Goal: Information Seeking & Learning: Learn about a topic

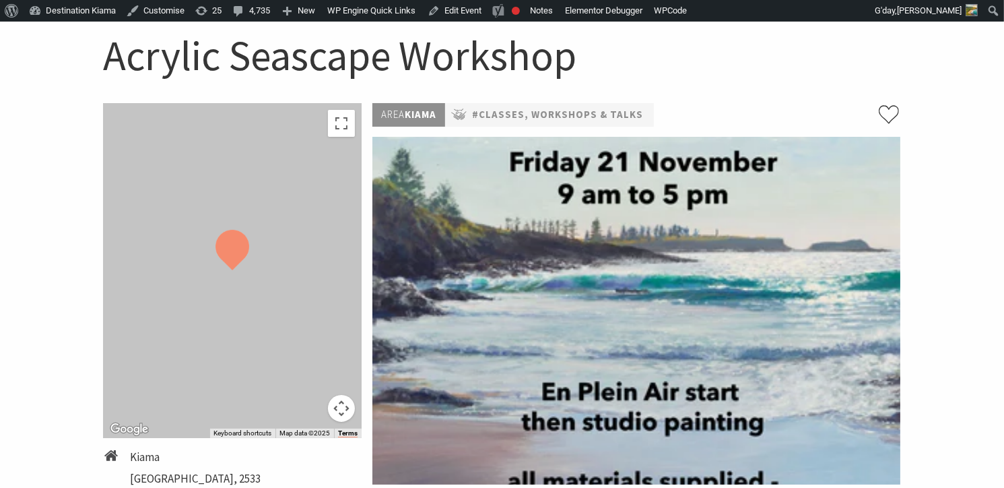
scroll to position [207, 0]
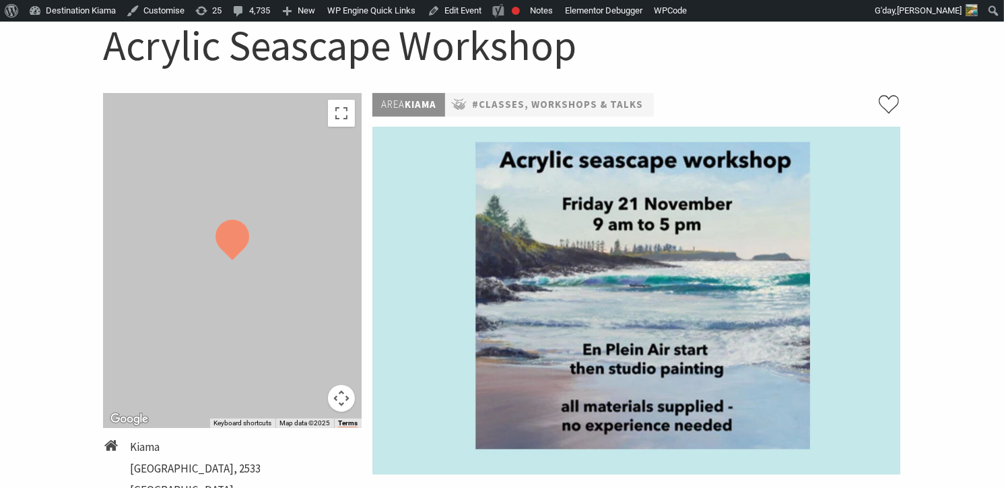
scroll to position [136, 0]
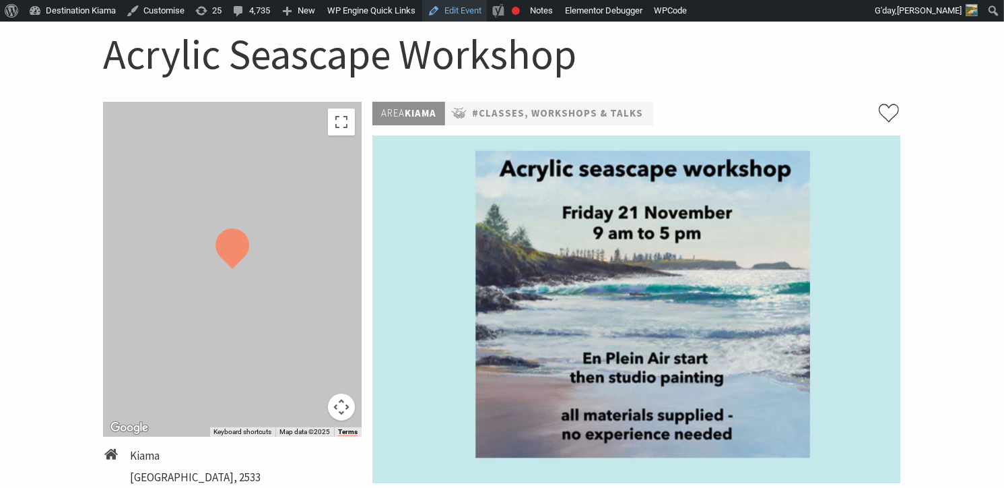
click at [458, 6] on link "Edit Event" at bounding box center [454, 11] width 65 height 22
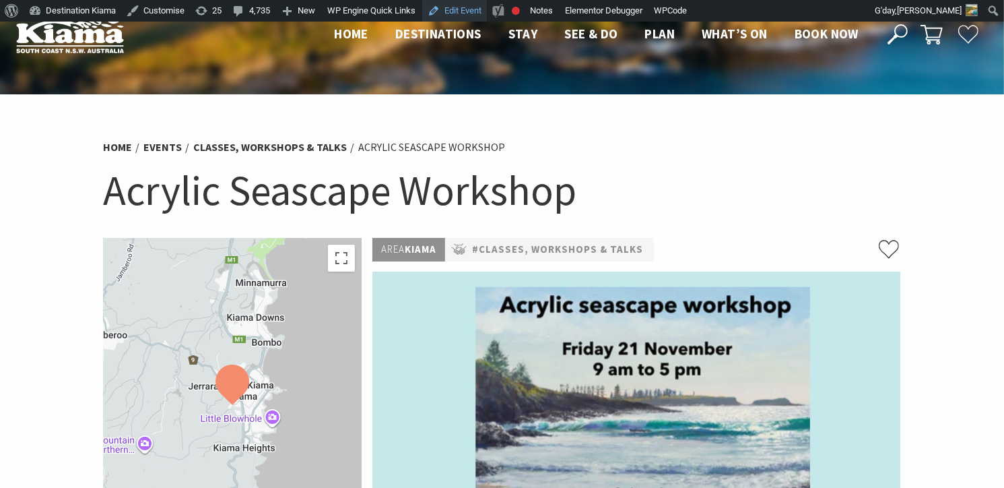
click at [463, 7] on link "Edit Event" at bounding box center [454, 11] width 65 height 22
